Goal: Task Accomplishment & Management: Complete application form

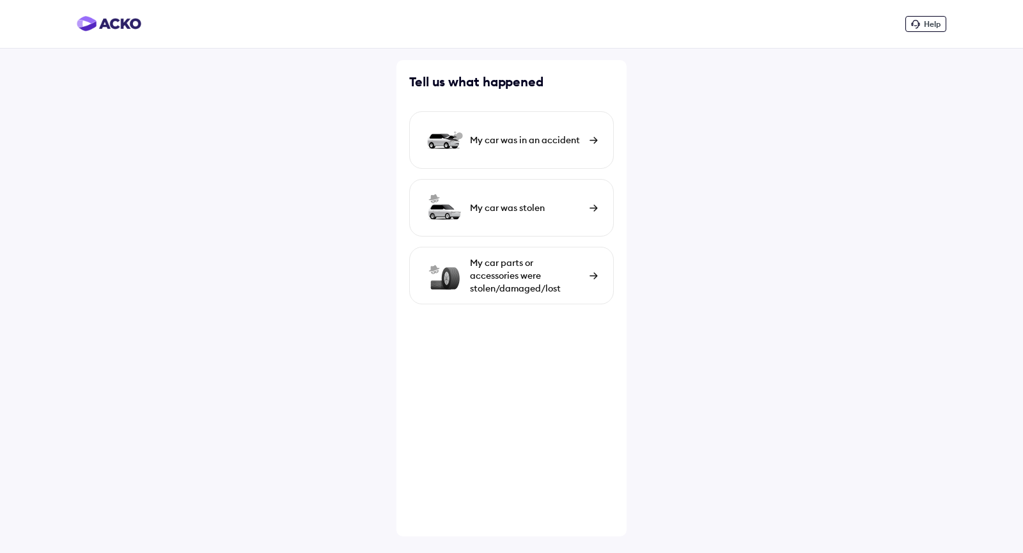
click at [558, 154] on div "My car was in an accident" at bounding box center [511, 140] width 205 height 58
click at [923, 23] on div "Help" at bounding box center [925, 24] width 41 height 16
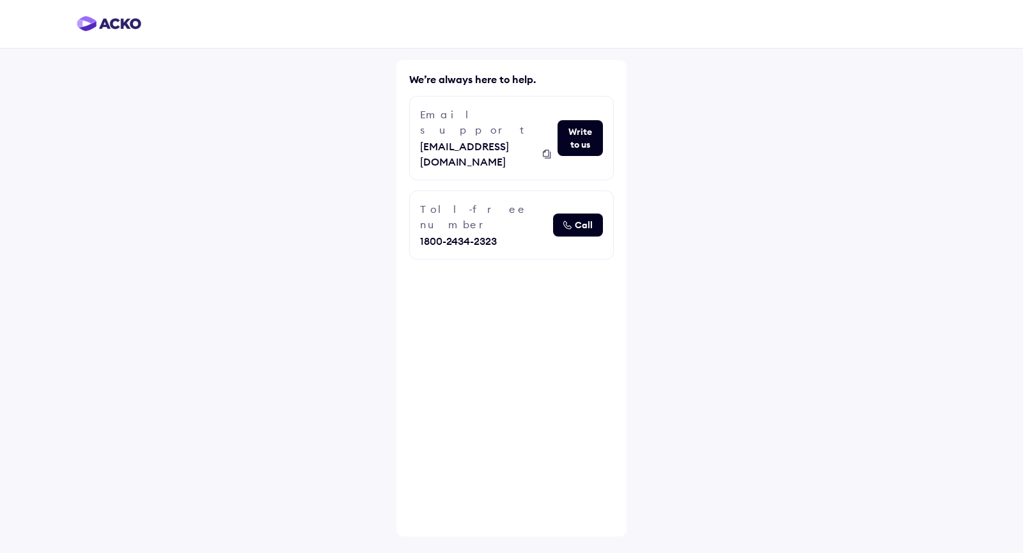
click at [104, 26] on img at bounding box center [109, 23] width 65 height 15
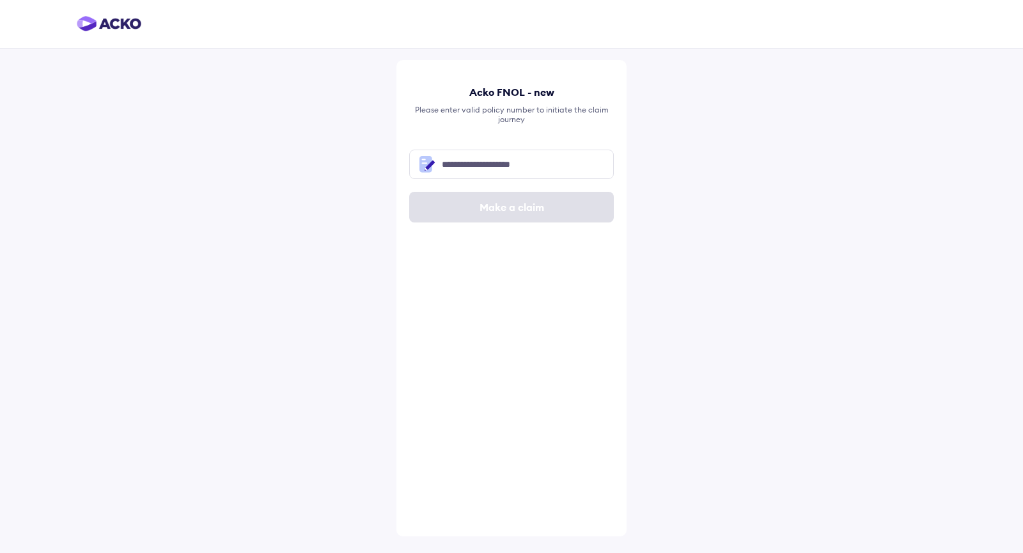
click at [123, 27] on img at bounding box center [109, 23] width 65 height 15
click at [124, 26] on img at bounding box center [109, 23] width 65 height 15
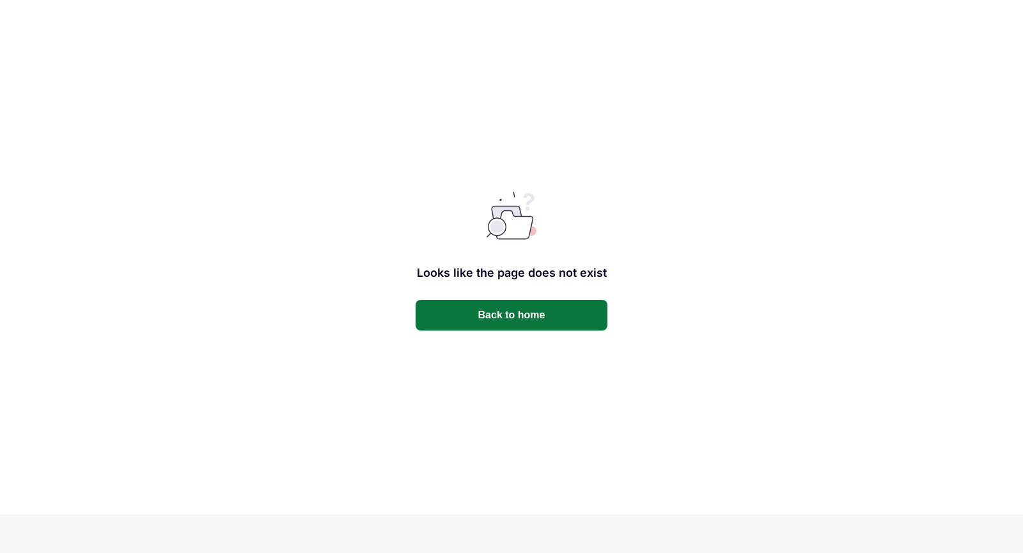
click at [498, 322] on button "Back to home" at bounding box center [512, 315] width 192 height 31
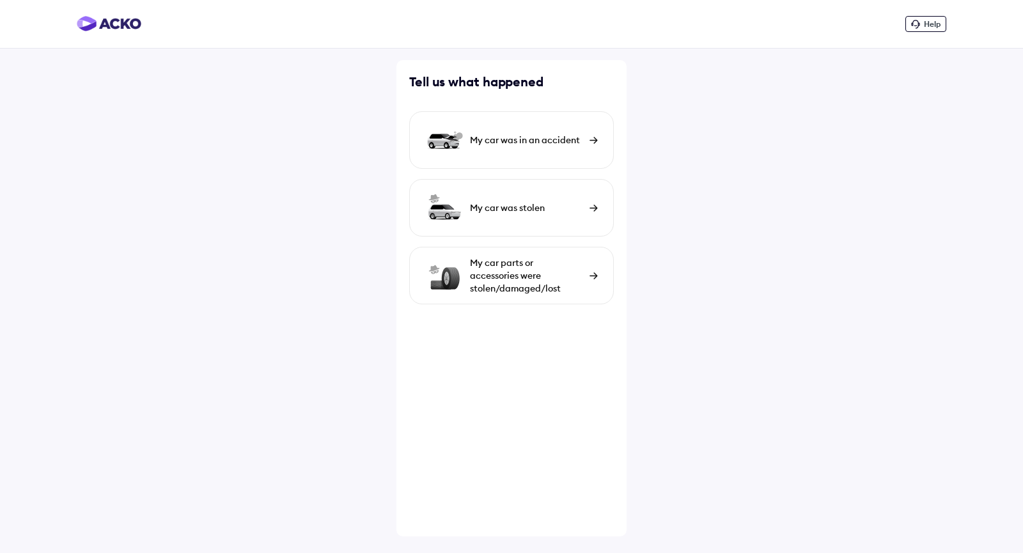
click at [535, 138] on div "My car was in an accident" at bounding box center [526, 140] width 113 height 13
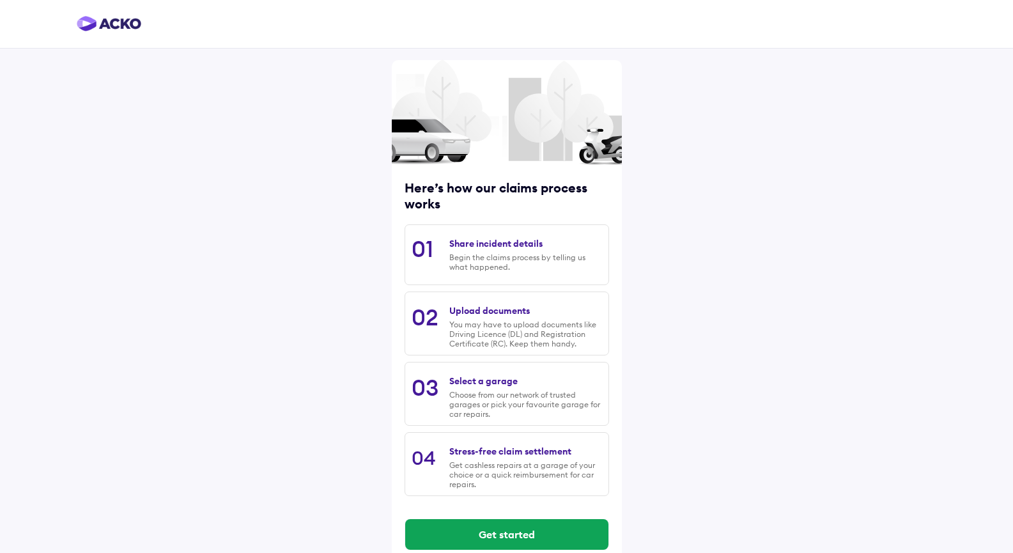
scroll to position [20, 0]
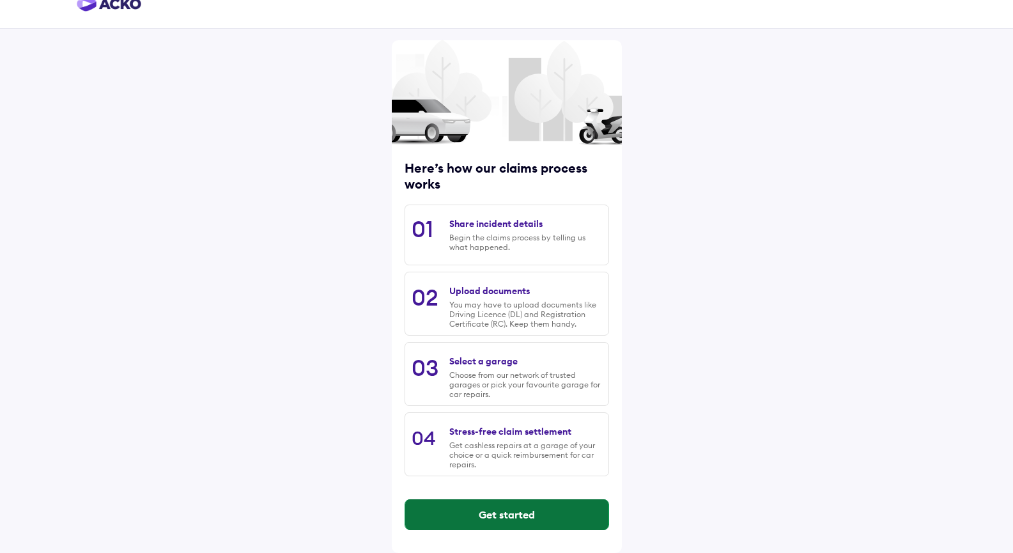
click at [521, 512] on button "Get started" at bounding box center [506, 514] width 203 height 31
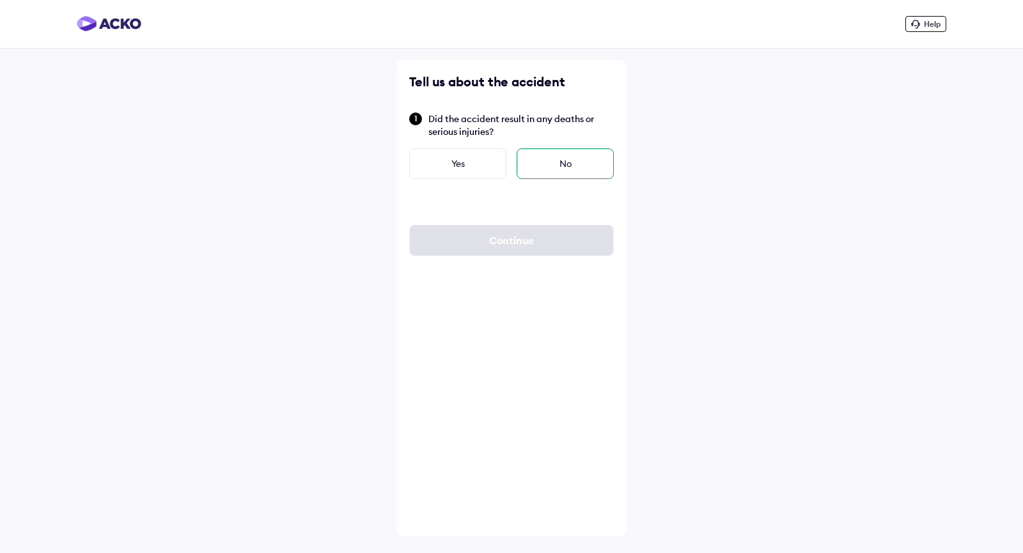
click at [565, 168] on div "No" at bounding box center [565, 163] width 97 height 31
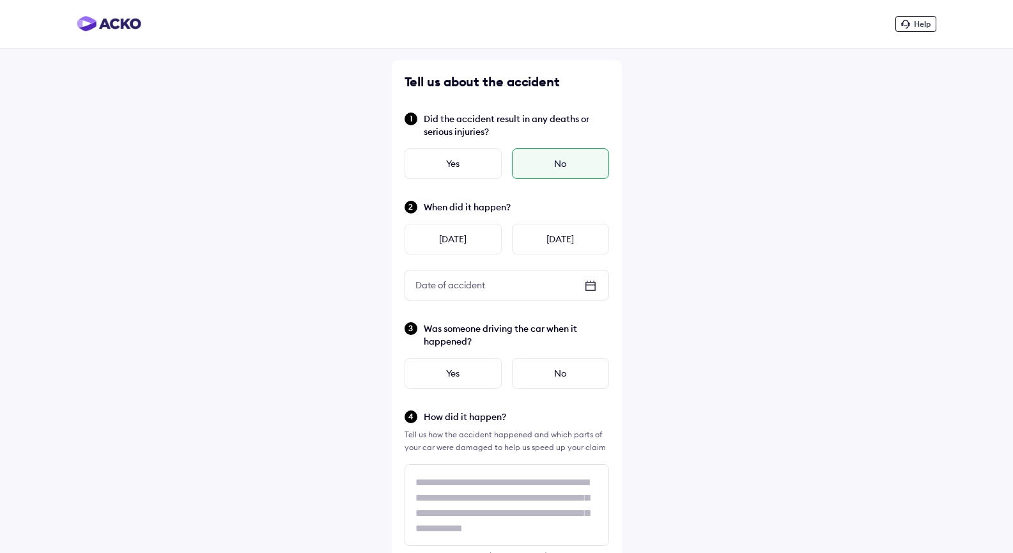
click at [127, 27] on img at bounding box center [109, 23] width 65 height 15
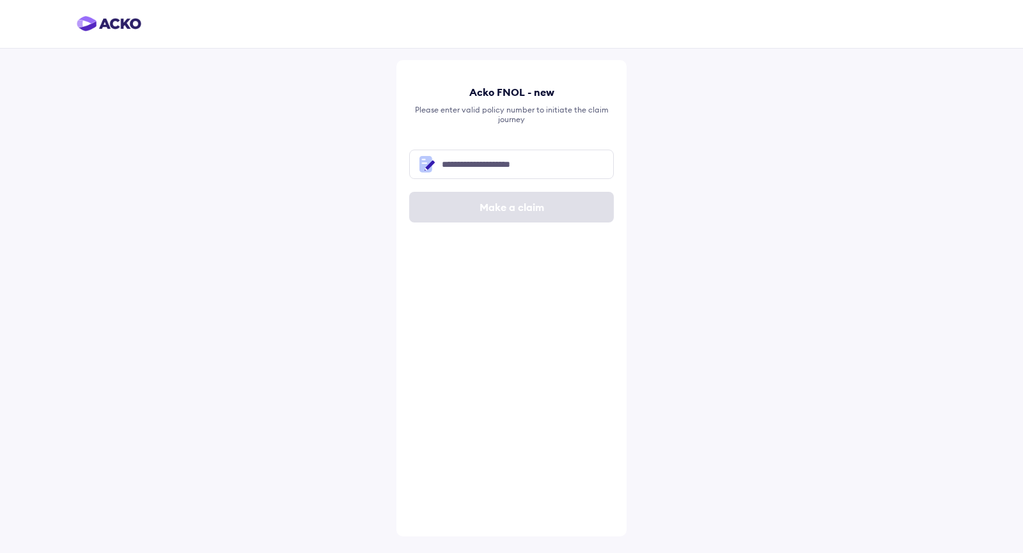
click at [129, 18] on img at bounding box center [109, 23] width 65 height 15
